Goal: Task Accomplishment & Management: Complete application form

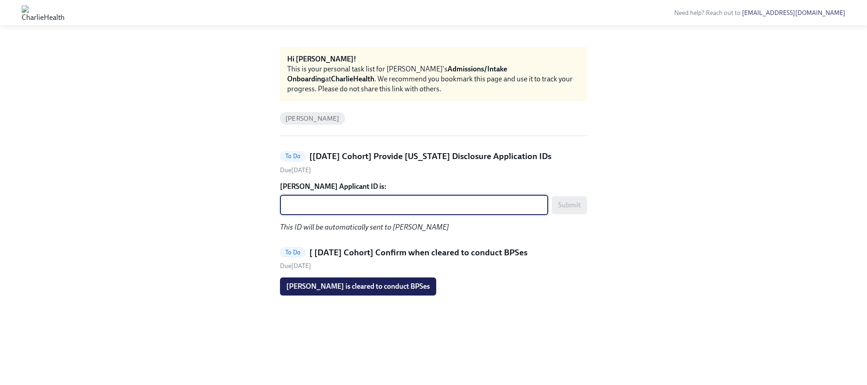
click at [439, 200] on textarea "[PERSON_NAME] Applicant ID is:" at bounding box center [413, 205] width 257 height 11
paste textarea "1254732"
type textarea "1254732"
click at [577, 201] on span "Submit" at bounding box center [569, 205] width 23 height 9
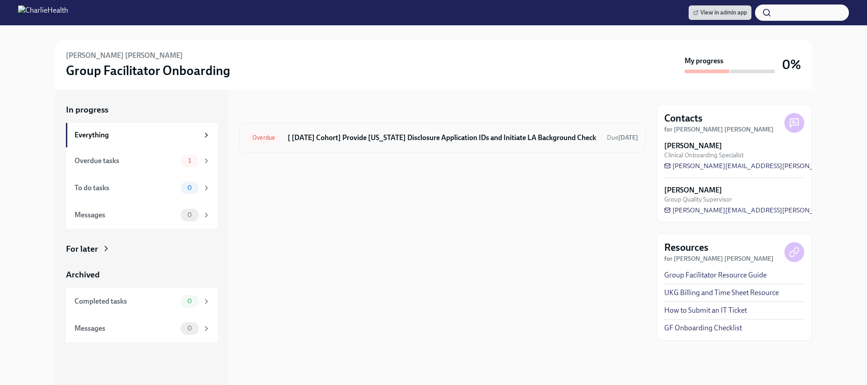
click at [492, 135] on h6 "[ Sep 22nd Cohort] Provide Utah Disclosure Application IDs and Initiate LA Back…" at bounding box center [444, 138] width 312 height 10
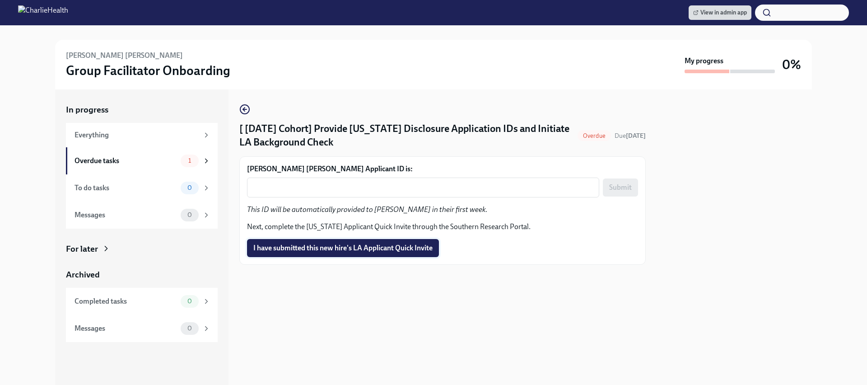
click at [370, 257] on div "McKenna Young's Applicant ID is: x ​ Submit This ID will be automatically provi…" at bounding box center [442, 210] width 407 height 108
click at [372, 253] on button "I have submitted this new hire's LA Applicant Quick Invite" at bounding box center [343, 248] width 192 height 18
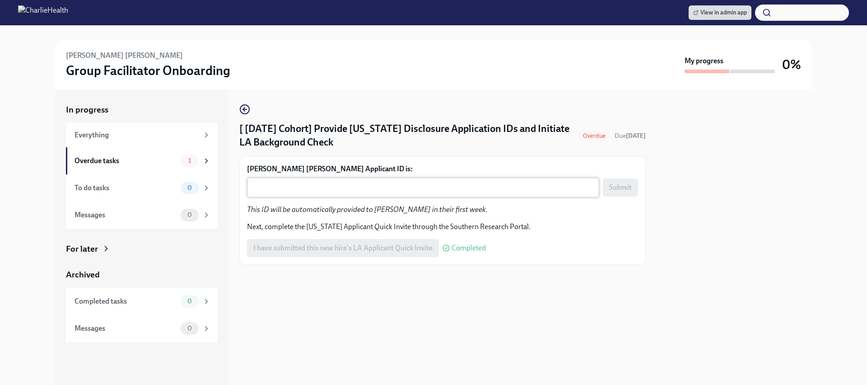
click at [393, 196] on div "x ​" at bounding box center [423, 188] width 352 height 20
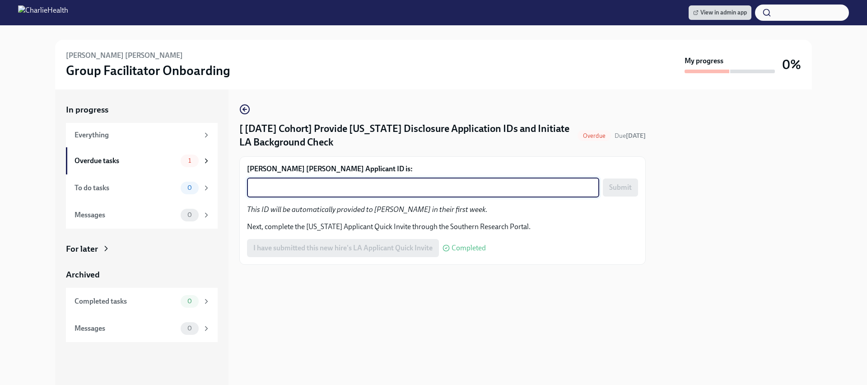
paste textarea "1254751"
type textarea "1254751"
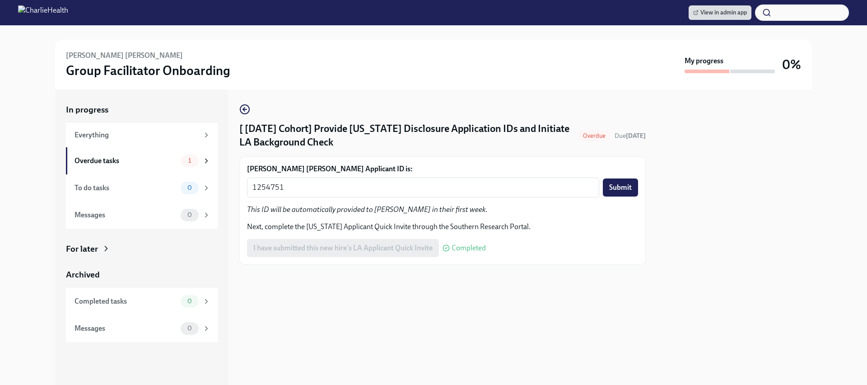
click at [630, 187] on span "Submit" at bounding box center [620, 187] width 23 height 9
